Goal: Task Accomplishment & Management: Manage account settings

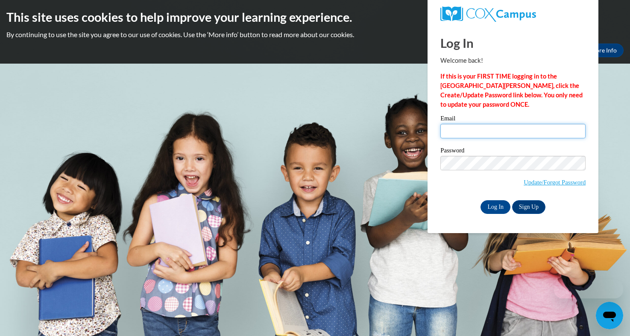
type input "walkervanai123@yahoo.com"
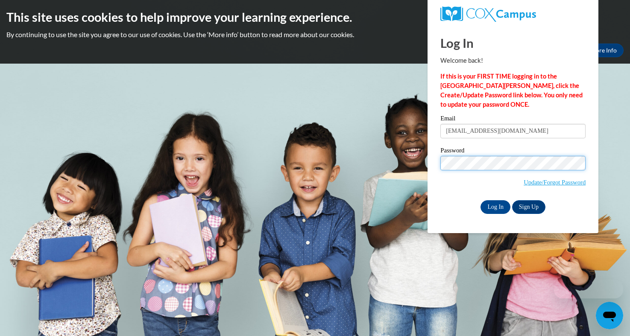
click at [495, 205] on input "Log In" at bounding box center [495, 207] width 30 height 14
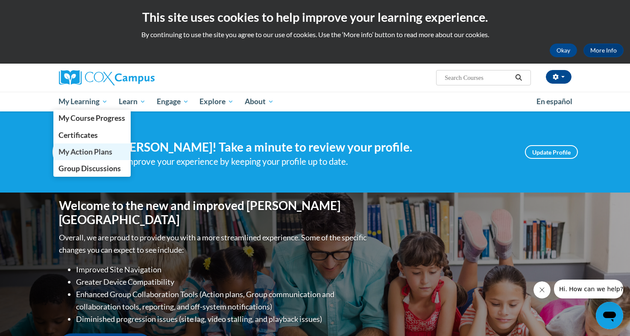
click at [106, 143] on link "My Action Plans" at bounding box center [92, 151] width 78 height 17
